Goal: Navigation & Orientation: Find specific page/section

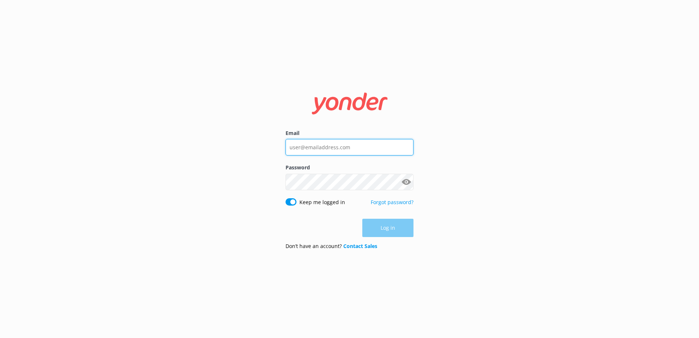
type input "[PERSON_NAME][EMAIL_ADDRESS][DOMAIN_NAME]"
drag, startPoint x: 390, startPoint y: 153, endPoint x: 255, endPoint y: 144, distance: 134.4
click at [255, 144] on div "Email [PERSON_NAME][EMAIL_ADDRESS][DOMAIN_NAME] Password Show password Keep me …" at bounding box center [349, 169] width 699 height 338
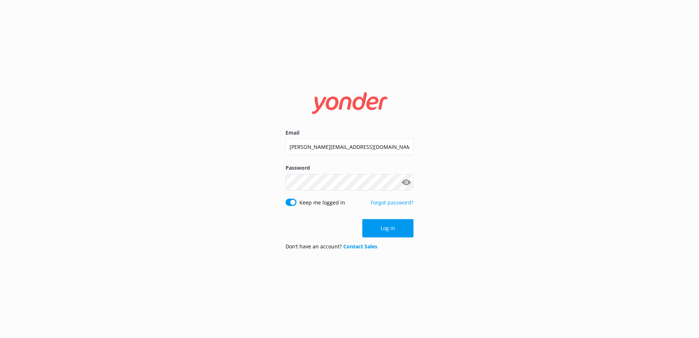
click at [465, 155] on div "Email [PERSON_NAME][EMAIL_ADDRESS][DOMAIN_NAME] Password Show password Keep me …" at bounding box center [349, 169] width 699 height 338
click at [408, 224] on button "Log in" at bounding box center [387, 228] width 51 height 18
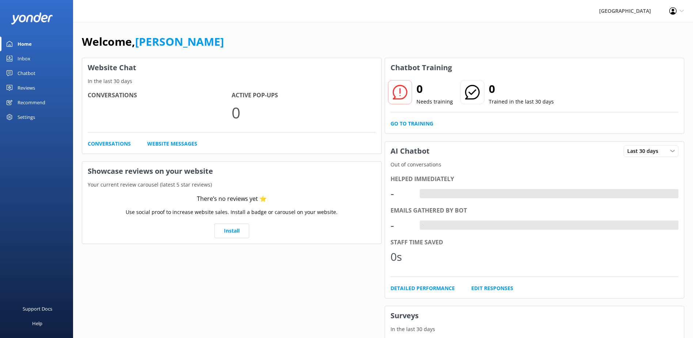
click at [248, 79] on p "In the last 30 days" at bounding box center [231, 81] width 299 height 8
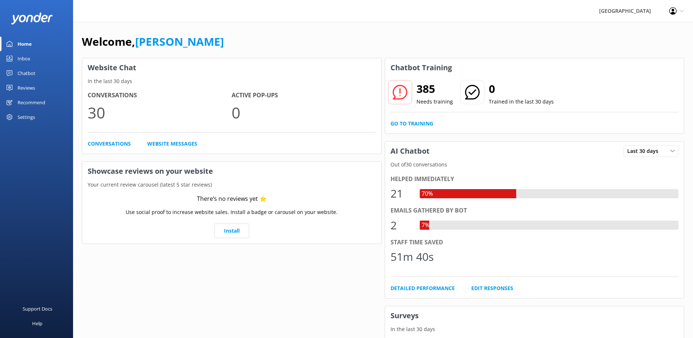
click at [26, 62] on div "Inbox" at bounding box center [24, 58] width 13 height 15
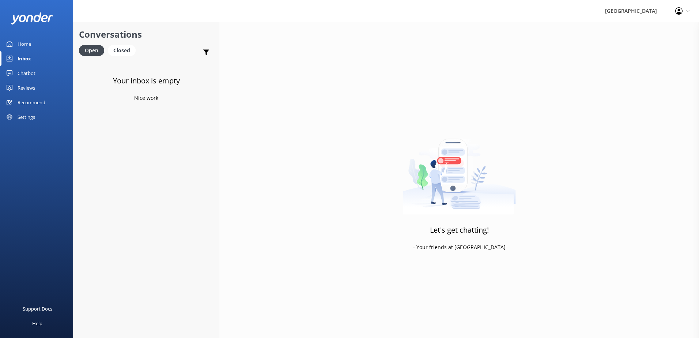
click at [30, 73] on div "Chatbot" at bounding box center [27, 73] width 18 height 15
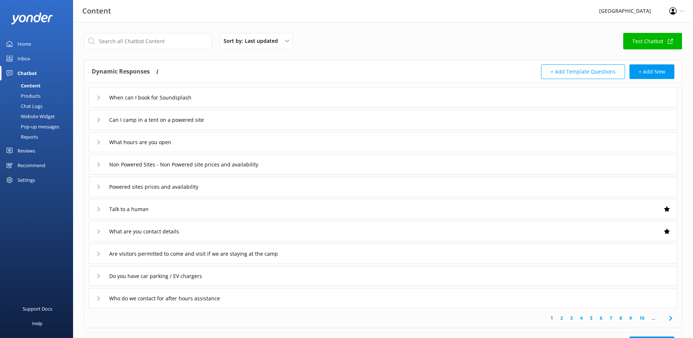
click at [33, 58] on link "Inbox" at bounding box center [36, 58] width 73 height 15
